Goal: Communication & Community: Share content

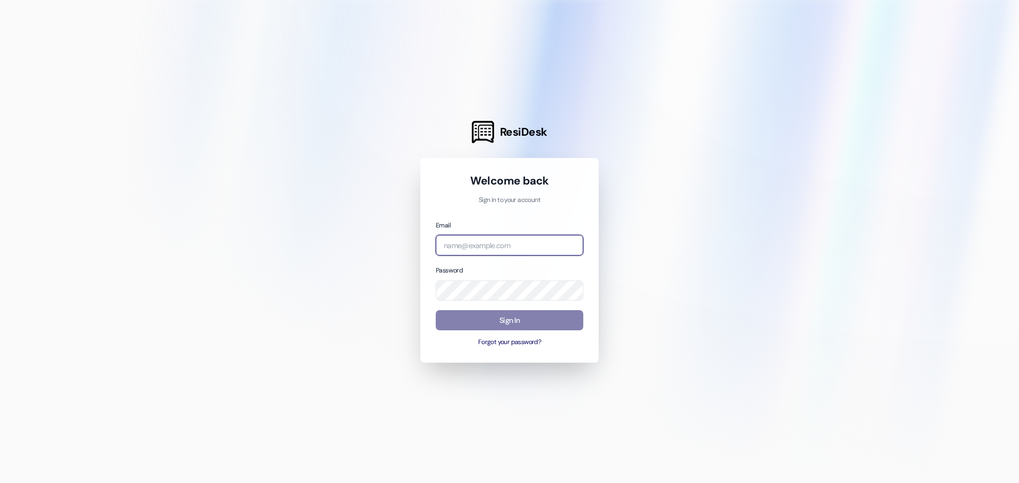
click at [479, 247] on input "email" at bounding box center [510, 245] width 148 height 21
type input "[PERSON_NAME][EMAIL_ADDRESS][PERSON_NAME][DOMAIN_NAME]"
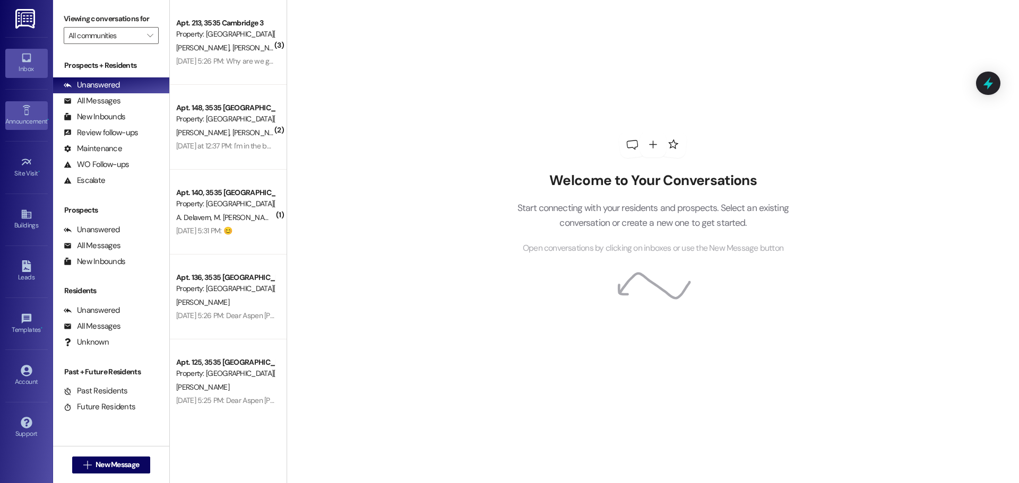
click at [19, 113] on link "Announcement •" at bounding box center [26, 115] width 42 height 29
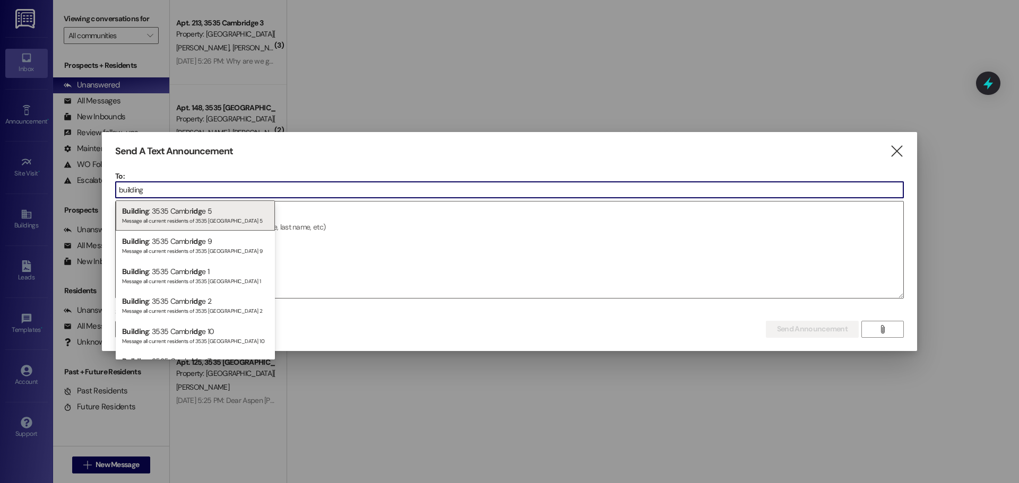
type input "building"
click at [900, 159] on div "Send A Text Announcement  To: building  Drop image file here Select announcem…" at bounding box center [509, 241] width 815 height 219
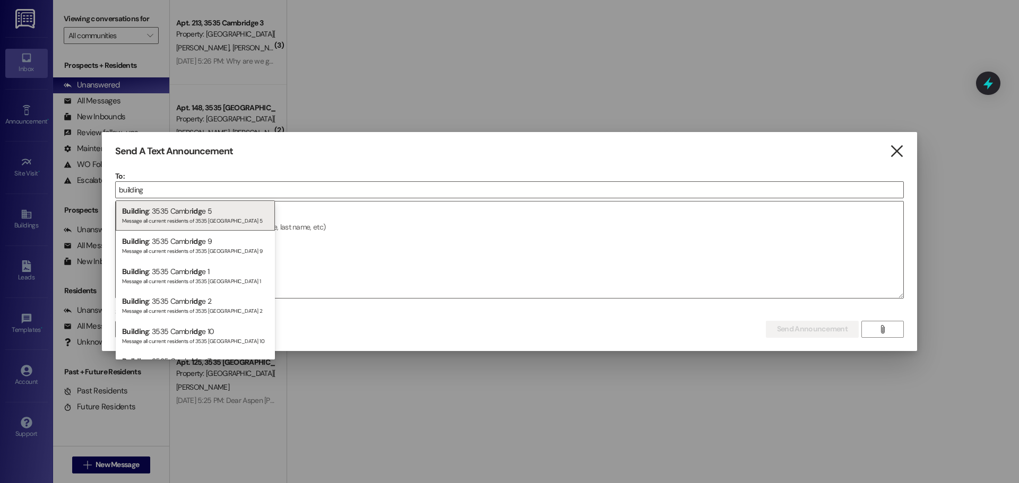
click at [899, 150] on icon "" at bounding box center [896, 151] width 14 height 11
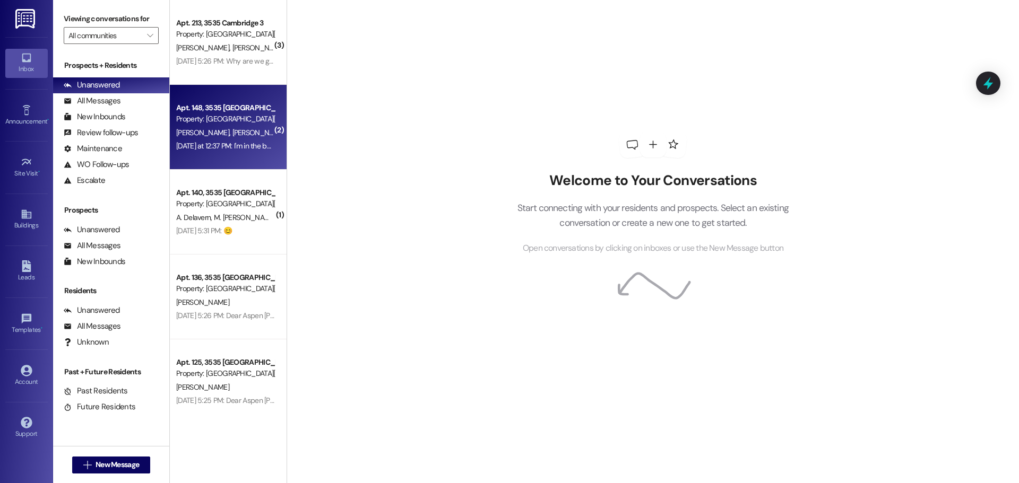
click at [219, 152] on div "[DATE] at 12:37 PM: I'm in the bathroom [DATE] at 12:37 PM: I'm in the bathroom" at bounding box center [225, 146] width 100 height 13
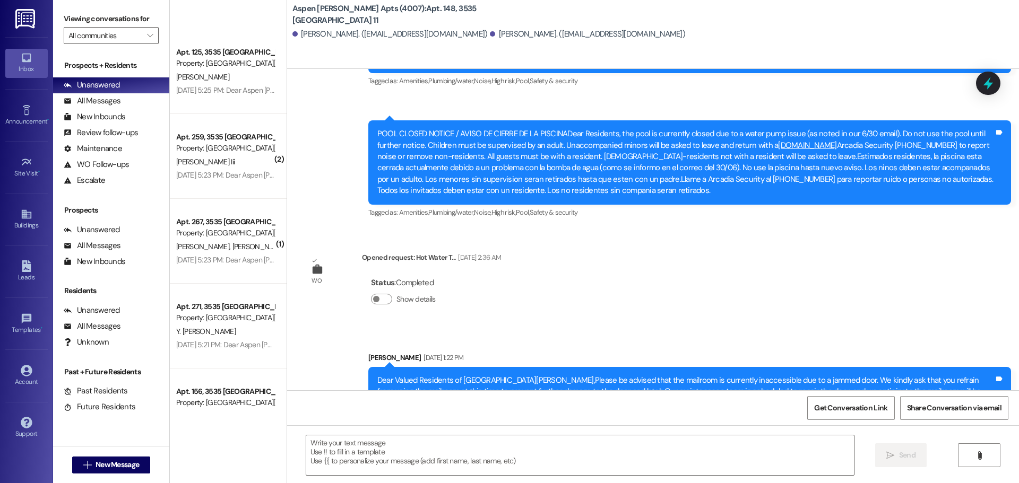
scroll to position [441, 0]
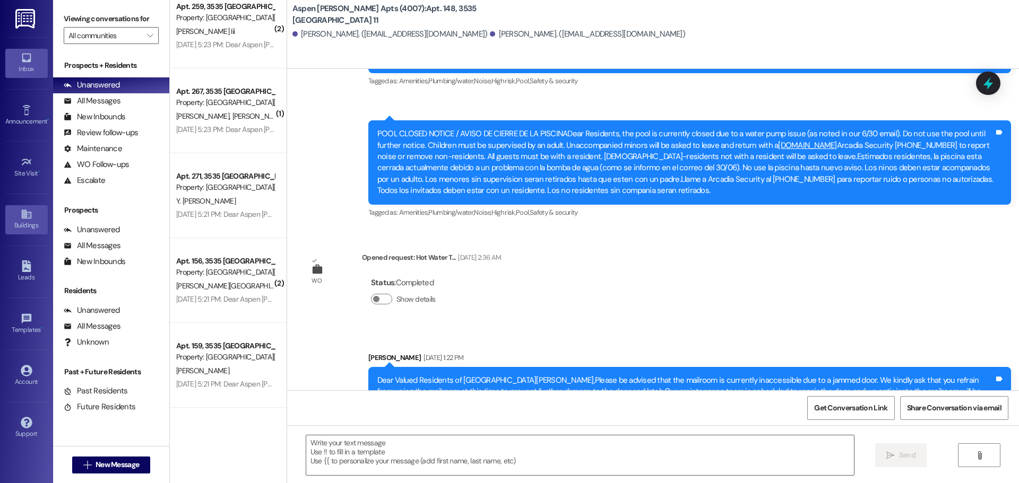
click at [28, 222] on div "Buildings" at bounding box center [26, 225] width 53 height 11
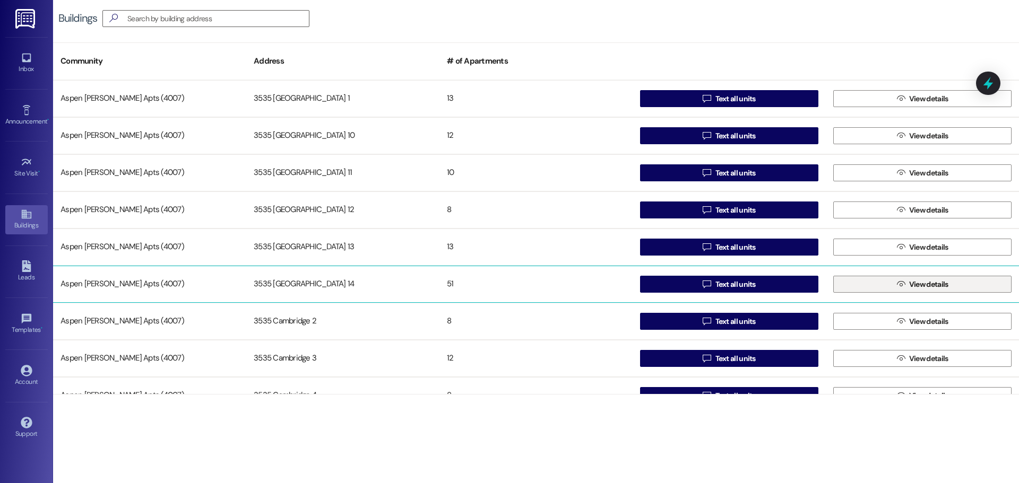
click at [887, 279] on button " View details" at bounding box center [922, 284] width 178 height 17
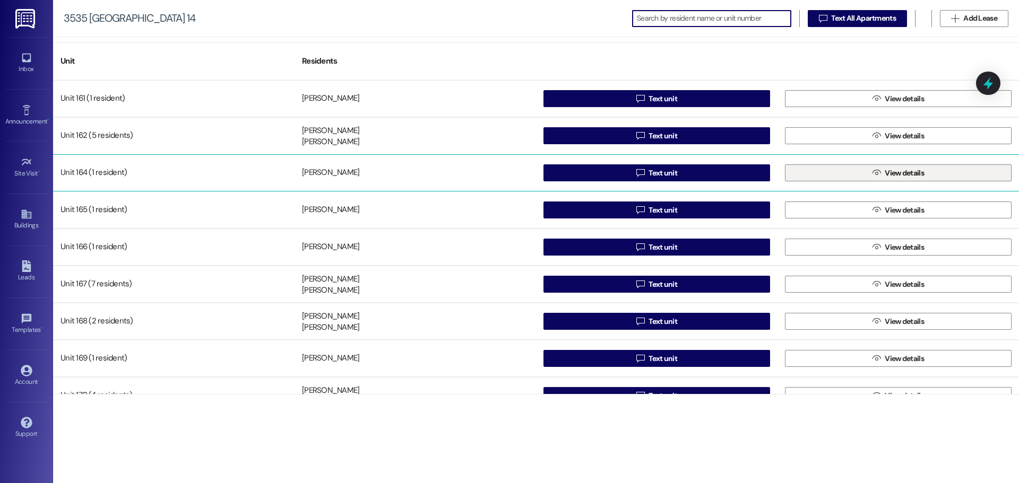
click at [883, 165] on button " View details" at bounding box center [898, 173] width 227 height 17
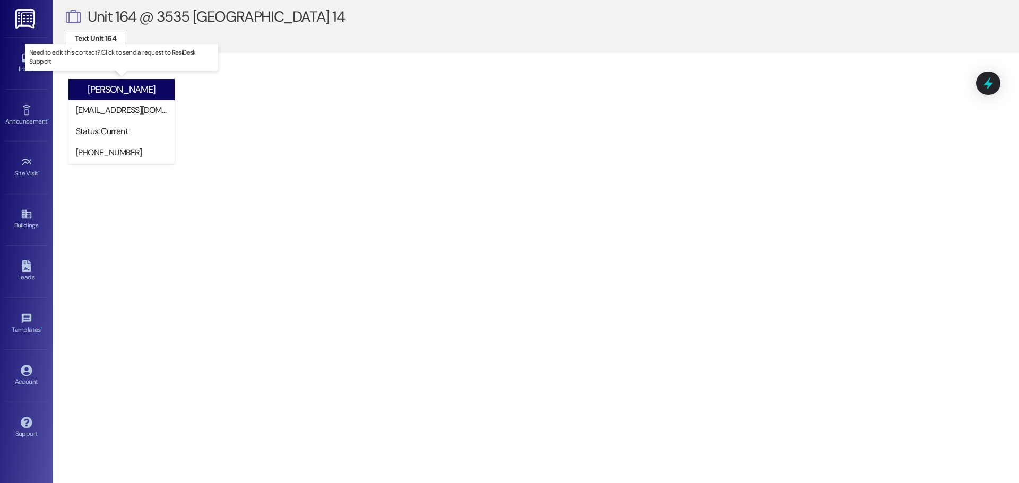
click at [108, 115] on div "[EMAIL_ADDRESS][DOMAIN_NAME]" at bounding box center [124, 110] width 96 height 11
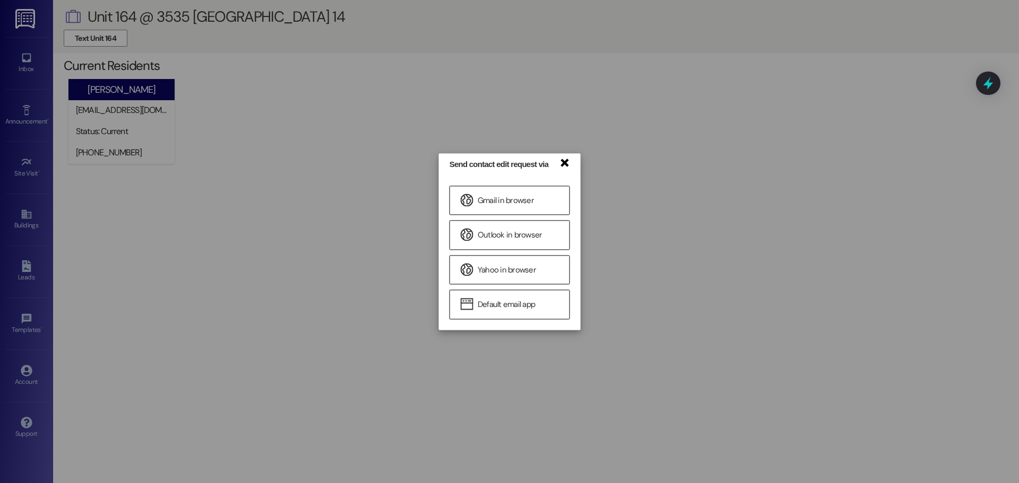
click at [562, 161] on link "×" at bounding box center [564, 162] width 11 height 11
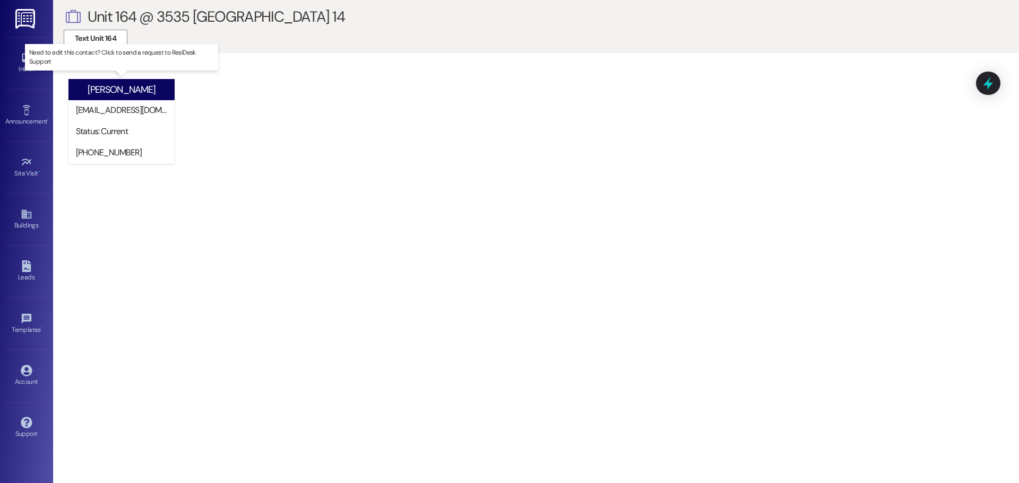
click at [137, 161] on div "[PHONE_NUMBER]" at bounding box center [124, 153] width 101 height 21
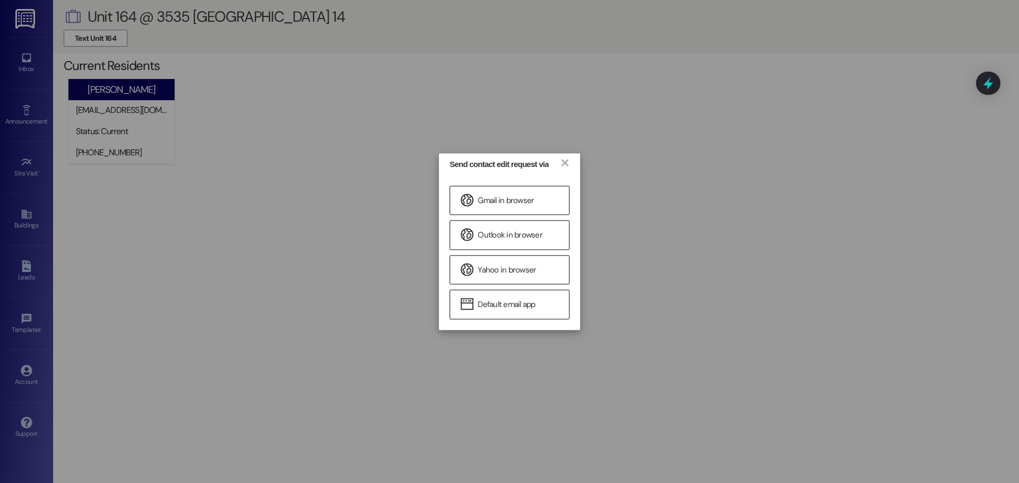
click at [568, 164] on div "Send contact edit request via ×" at bounding box center [509, 164] width 141 height 22
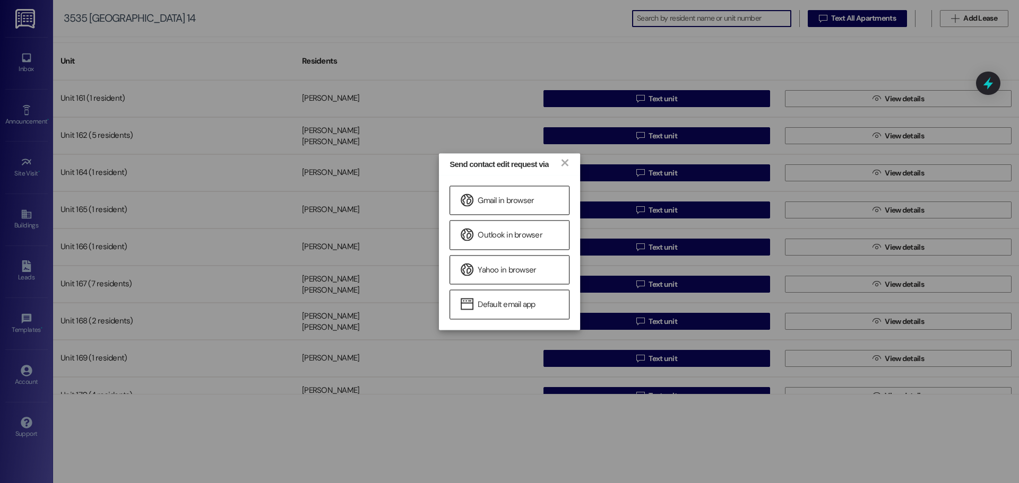
click at [836, 137] on div "Send contact edit request via × Gmail in browser Outlook in browser Yahoo in br…" at bounding box center [509, 241] width 1019 height 483
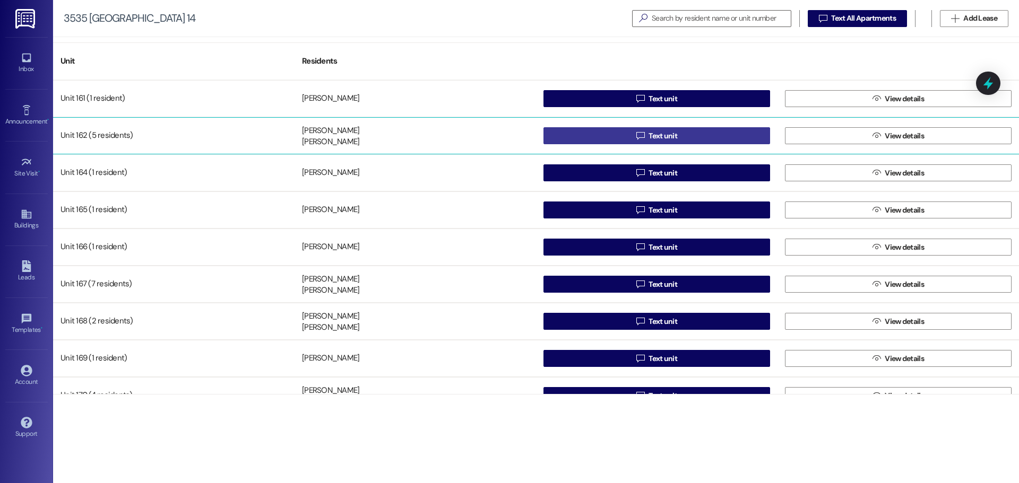
click at [602, 131] on button " Text unit" at bounding box center [656, 135] width 227 height 17
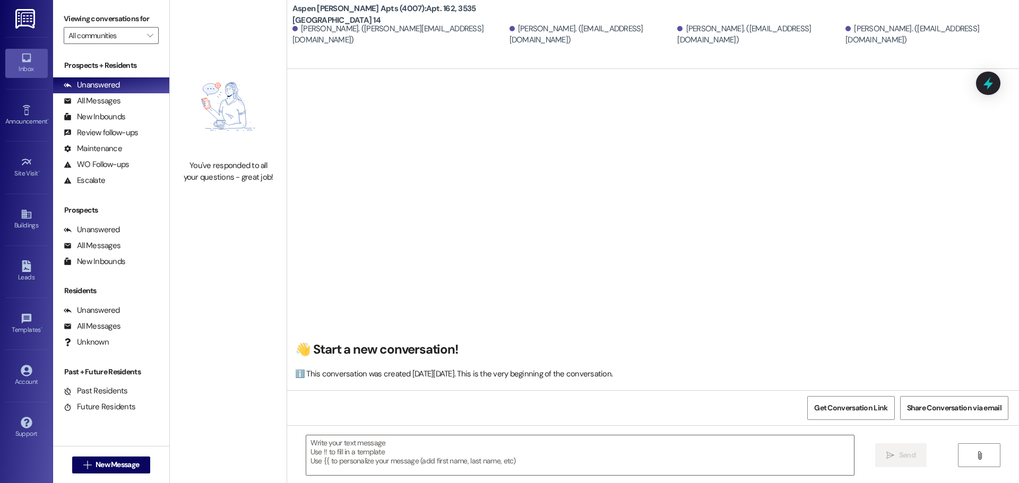
scroll to position [704, 0]
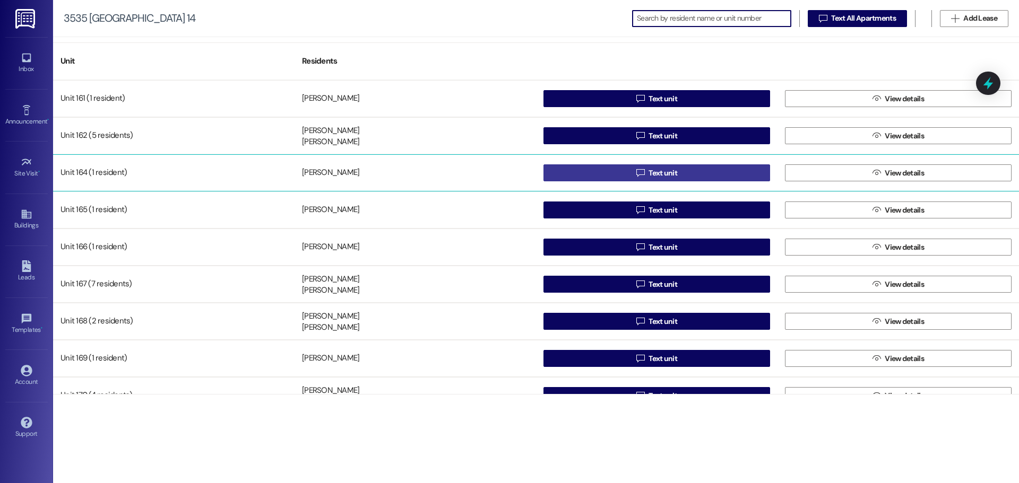
click at [736, 175] on button " Text unit" at bounding box center [656, 173] width 227 height 17
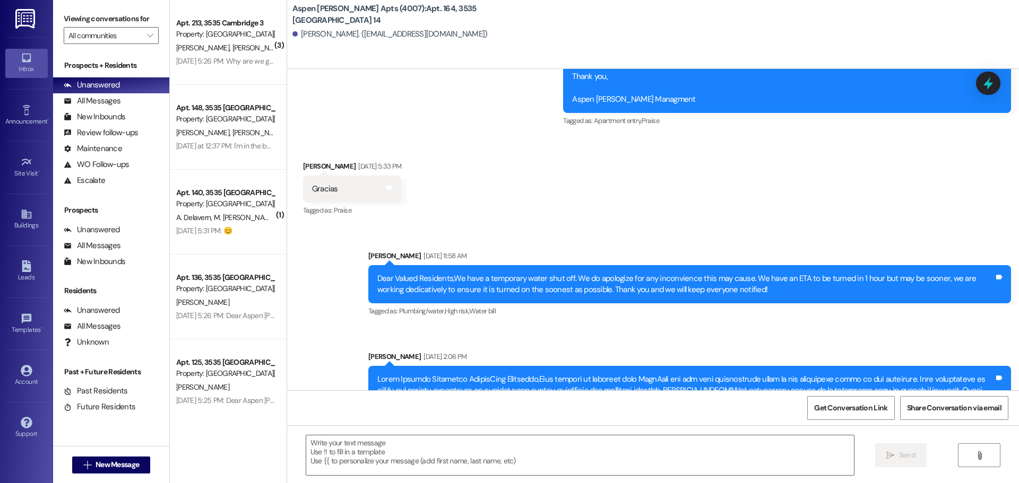
scroll to position [56212, 0]
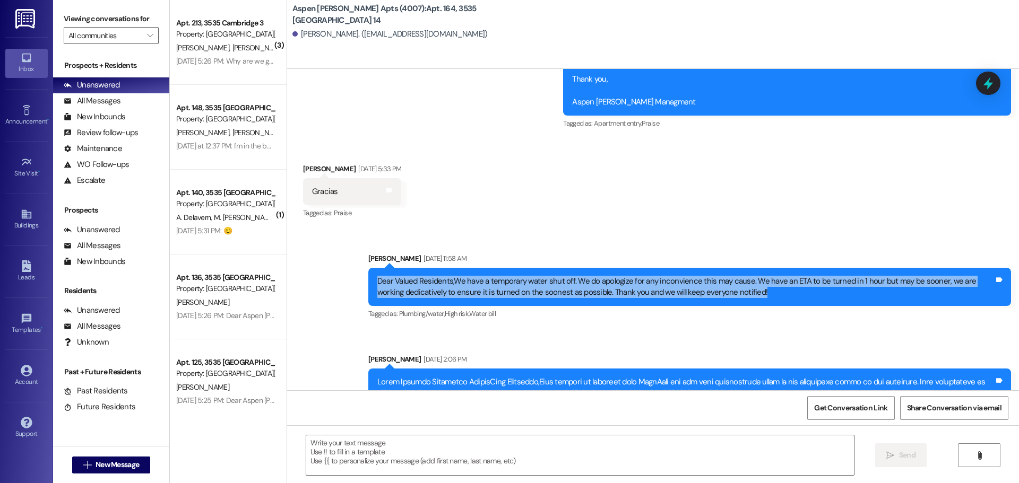
drag, startPoint x: 770, startPoint y: 254, endPoint x: 378, endPoint y: 234, distance: 391.7
click at [378, 268] on div "Dear Valued Residents,We have a temporary water shut off. We do apologize for a…" at bounding box center [689, 287] width 643 height 39
copy div "Dear Valued Residents,We have a temporary water shut off. We do apologize for a…"
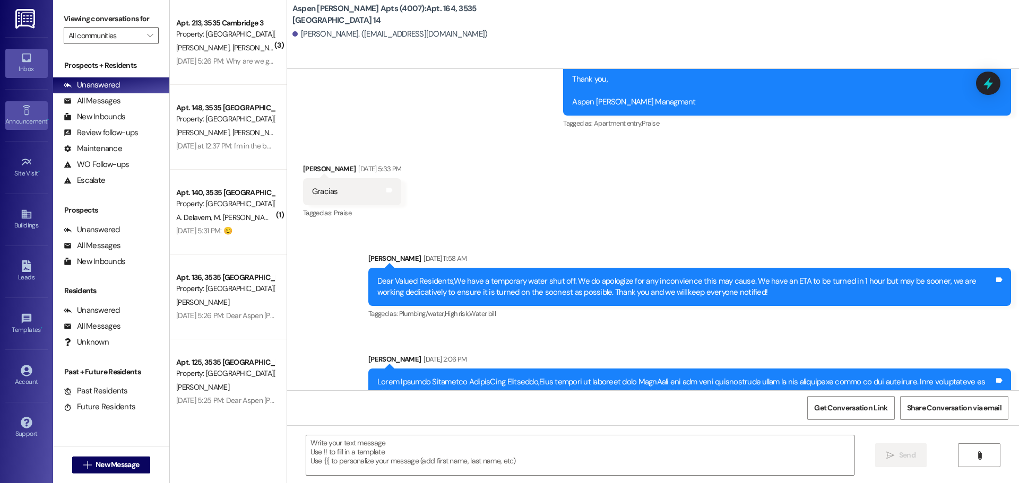
click at [29, 110] on icon at bounding box center [27, 111] width 12 height 12
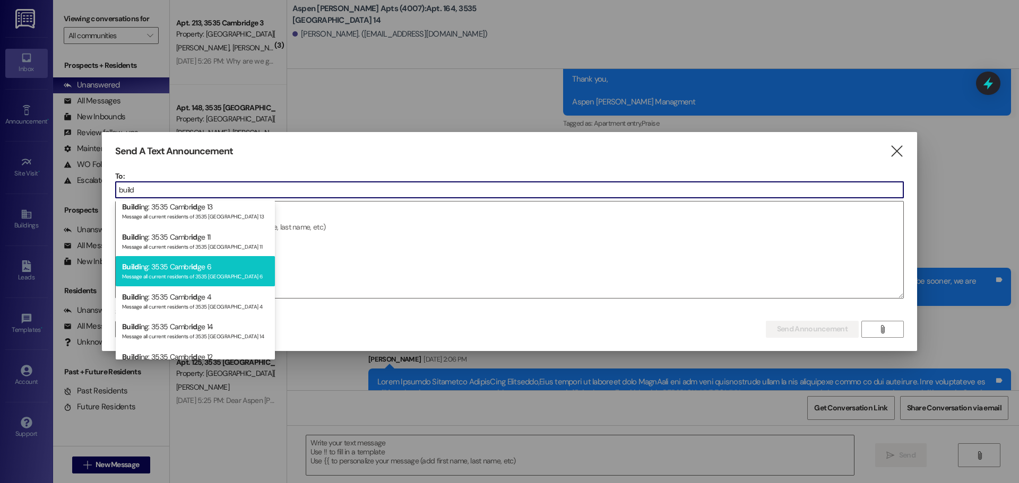
scroll to position [176, 0]
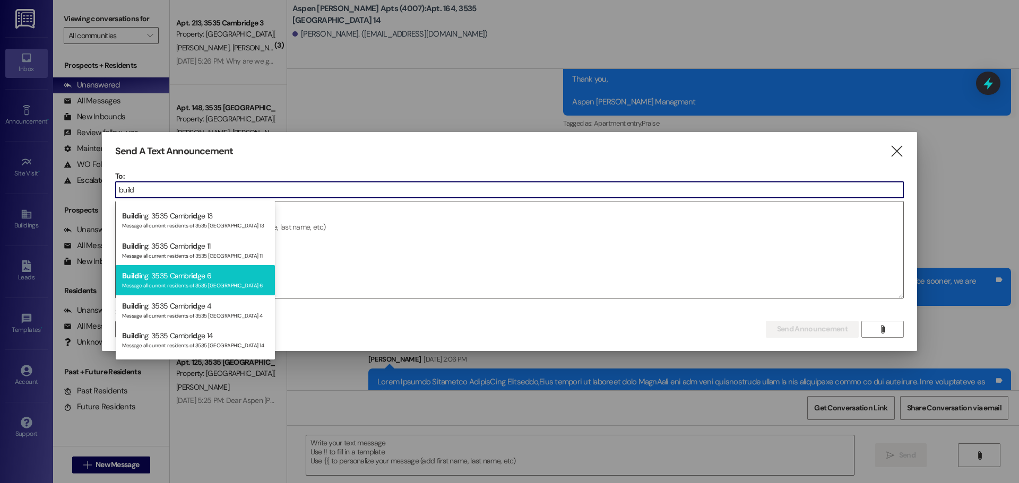
type input "build"
click at [179, 251] on div "Message all current residents of 3535 [GEOGRAPHIC_DATA] 11" at bounding box center [195, 255] width 146 height 9
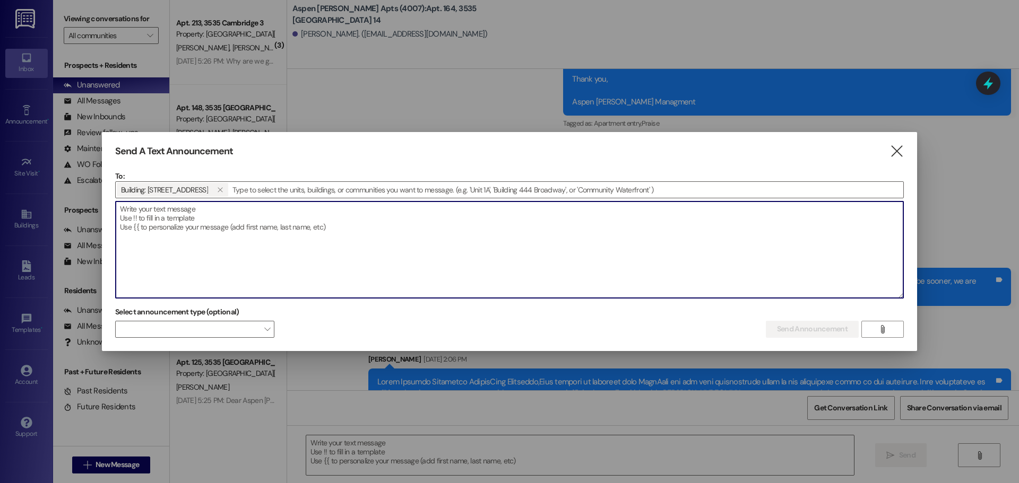
click at [184, 249] on textarea at bounding box center [510, 250] width 788 height 97
paste textarea "Dear Valued Residents,We have a temporary water shut off. We do apologize for a…"
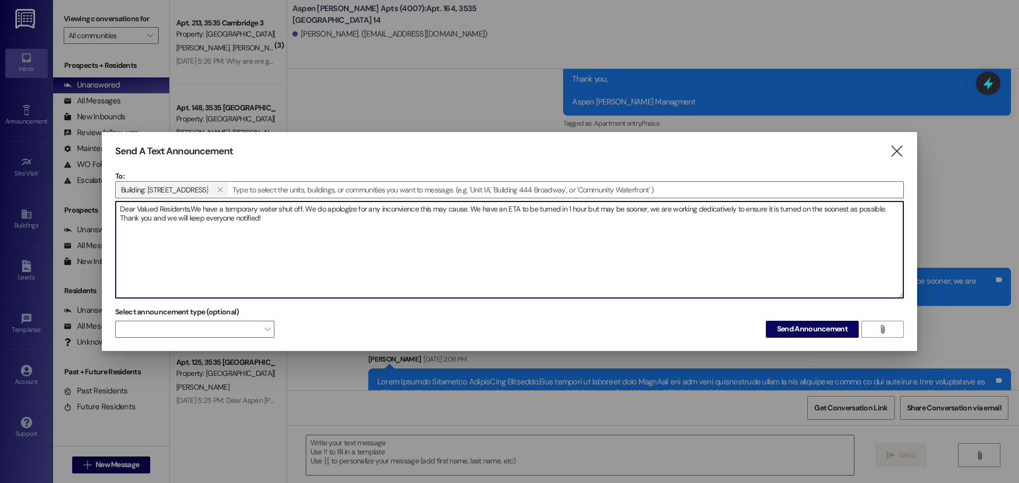
click at [192, 209] on textarea "Dear Valued Residents,We have a temporary water shut off. We do apologize for a…" at bounding box center [510, 250] width 788 height 97
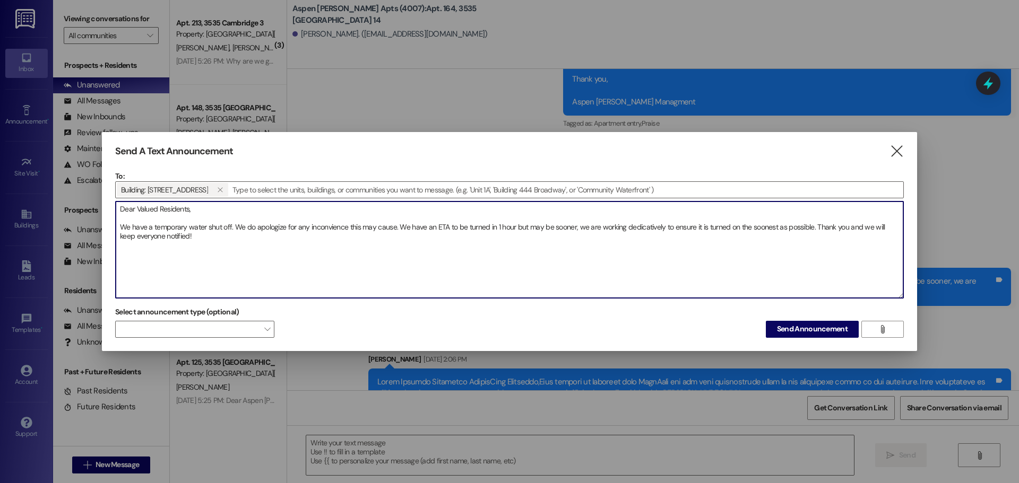
click at [260, 242] on textarea "Dear Valued Residents, We have a temporary water shut off. We do apologize for …" at bounding box center [510, 250] width 788 height 97
drag, startPoint x: 647, startPoint y: 250, endPoint x: 650, endPoint y: 229, distance: 21.4
click at [648, 249] on textarea "Dear Valued Residents, We have a temporary water shut off. We do apologize for …" at bounding box center [510, 250] width 788 height 97
click at [644, 227] on textarea "Dear Valued Residents, We have a temporary water shut off. We do apologize for …" at bounding box center [510, 250] width 788 height 97
drag, startPoint x: 644, startPoint y: 227, endPoint x: 524, endPoint y: 273, distance: 128.5
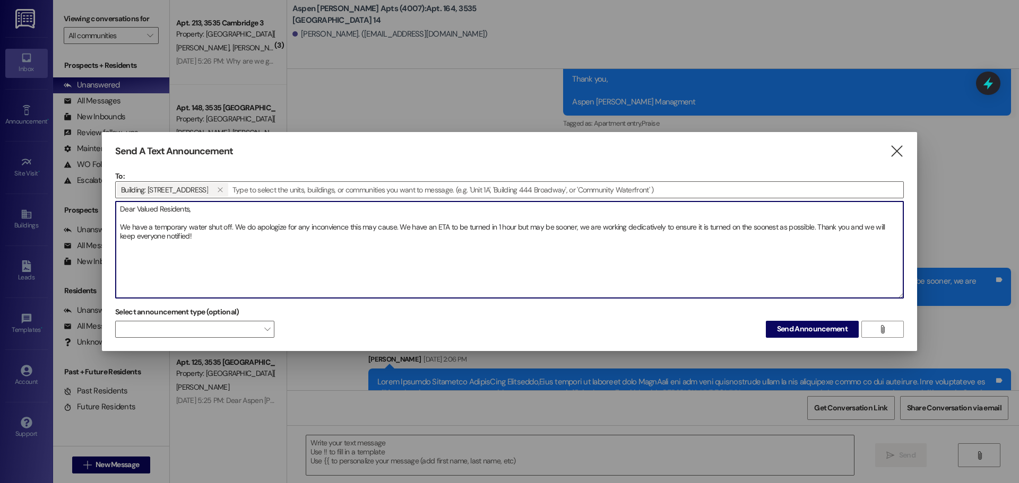
click at [567, 273] on textarea "Dear Valued Residents, We have a temporary water shut off. We do apologize for …" at bounding box center [510, 250] width 788 height 97
click at [319, 230] on textarea "Dear Valued Residents, We have a temporary water shut off. We do apologize for …" at bounding box center [510, 250] width 788 height 97
click at [631, 220] on textarea "Dear Valued Residents, We have a temporary water shut off. We do apologize for …" at bounding box center [510, 250] width 788 height 97
click at [632, 220] on textarea "Dear Valued Residents, We have a temporary water shut off. We do apologize for …" at bounding box center [510, 250] width 788 height 97
click at [640, 223] on textarea "Dear Valued Residents, We have a temporary water shut off. We do apologize for …" at bounding box center [510, 250] width 788 height 97
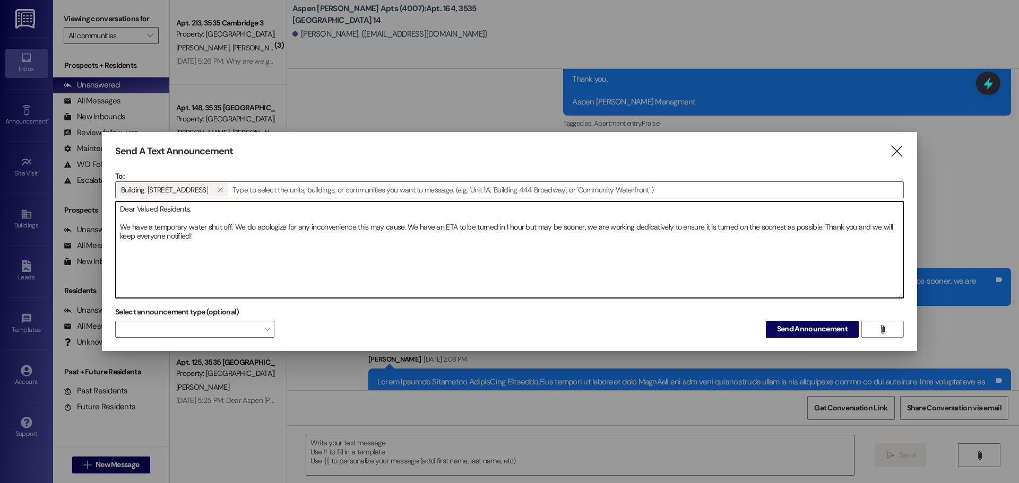
click at [640, 223] on textarea "Dear Valued Residents, We have a temporary water shut off. We do apologize for …" at bounding box center [510, 250] width 788 height 97
click at [642, 222] on textarea "Dear Valued Residents, We have a temporary water shut off. We do apologize for …" at bounding box center [510, 250] width 788 height 97
click at [638, 224] on textarea "Dear Valued Residents, We have a temporary water shut off. We do apologize for …" at bounding box center [510, 250] width 788 height 97
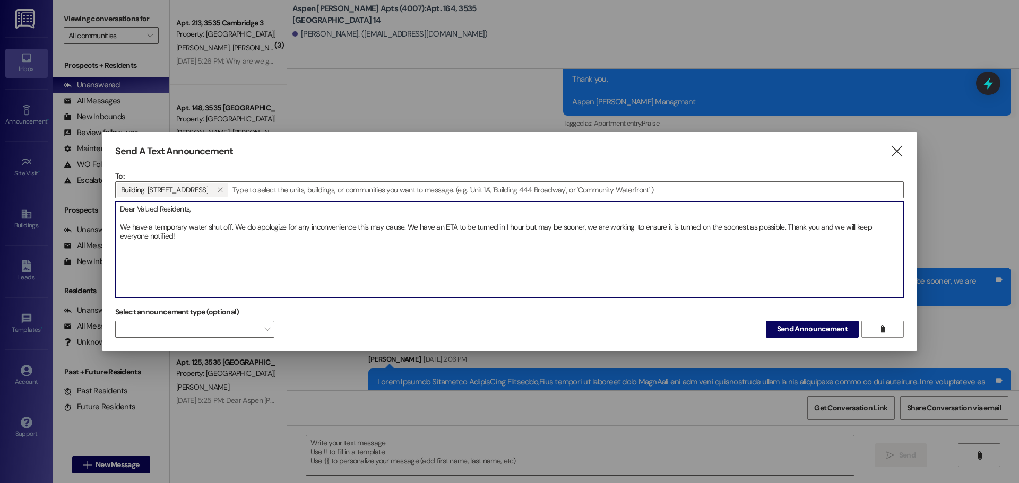
paste textarea "dedicatedly"
click at [583, 254] on textarea "Dear Valued Residents, We have a temporary water shut off. We do apologize for …" at bounding box center [510, 250] width 788 height 97
type textarea "Dear Valued Residents, We have a temporary water shut off. We do apologize for …"
click at [420, 331] on div "Select announcement type (optional)  Send Announcement " at bounding box center [509, 320] width 789 height 33
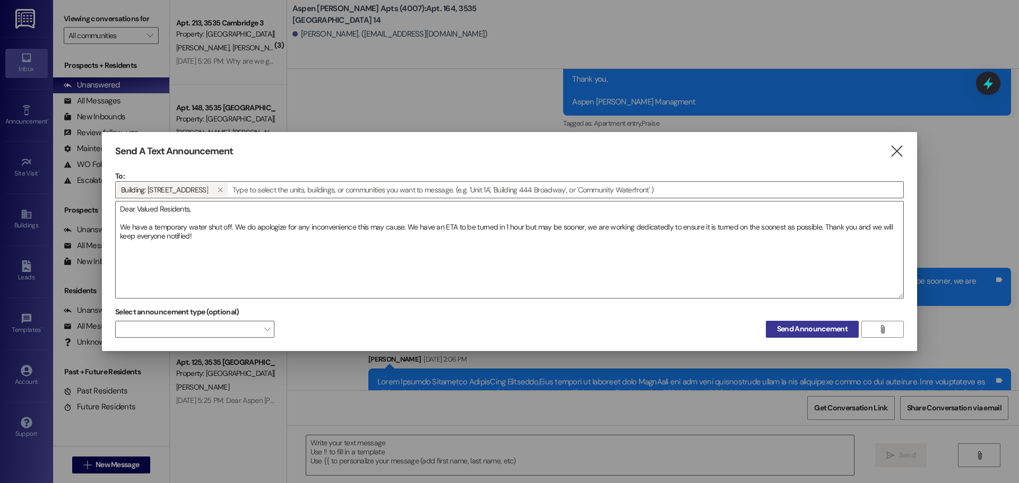
click at [788, 321] on button "Send Announcement" at bounding box center [812, 329] width 93 height 17
